Goal: Information Seeking & Learning: Learn about a topic

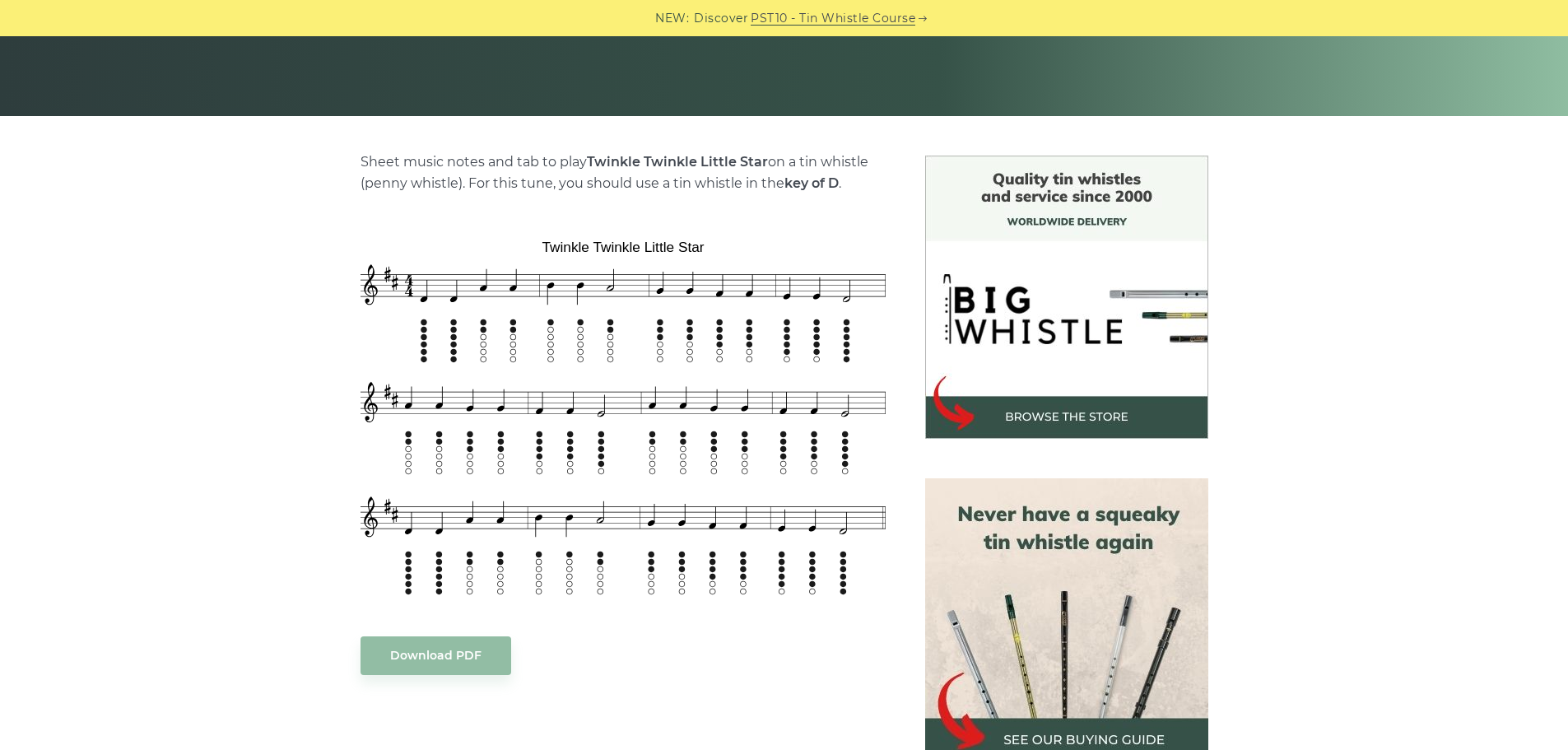
scroll to position [329, 0]
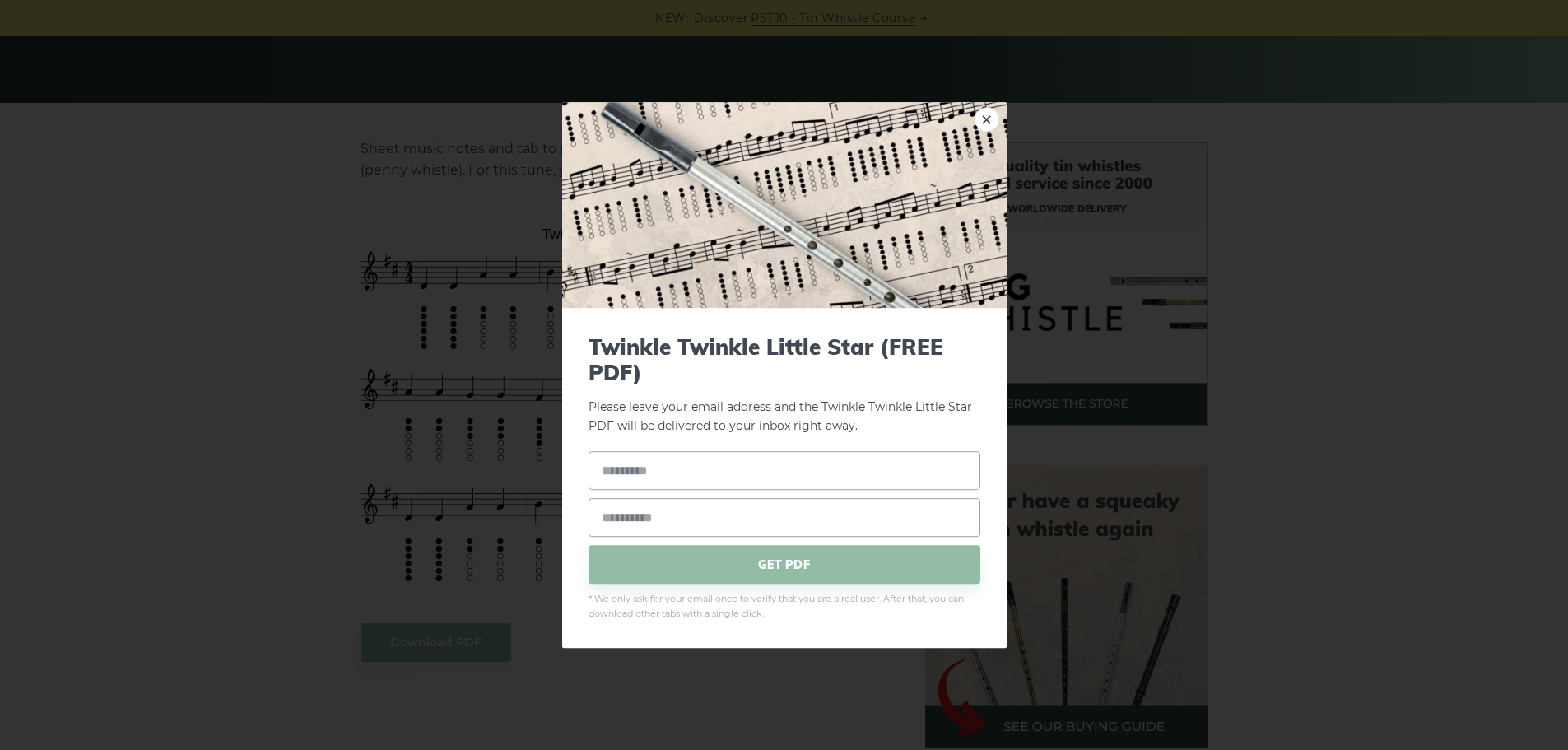
drag, startPoint x: 695, startPoint y: 499, endPoint x: 1077, endPoint y: 448, distance: 385.4
click at [1262, 450] on div "× Twinkle Twinkle Little Star (FREE PDF) Please leave your email address and th…" at bounding box center [784, 375] width 1568 height 750
drag, startPoint x: 982, startPoint y: 113, endPoint x: 945, endPoint y: 120, distance: 37.7
click at [983, 113] on link "×" at bounding box center [987, 119] width 25 height 25
click at [986, 120] on link "×" at bounding box center [987, 119] width 25 height 25
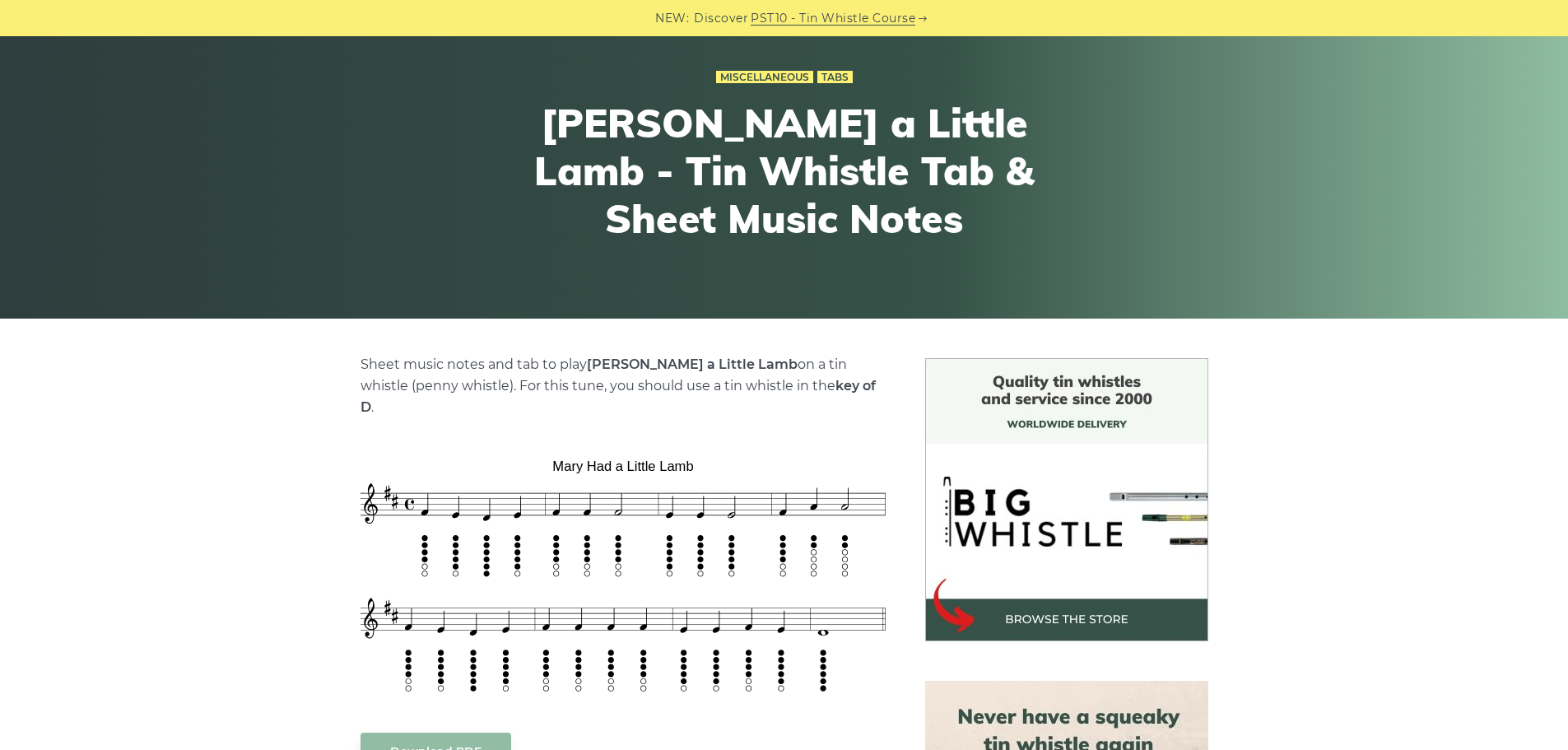
scroll to position [411, 0]
